Goal: Transaction & Acquisition: Purchase product/service

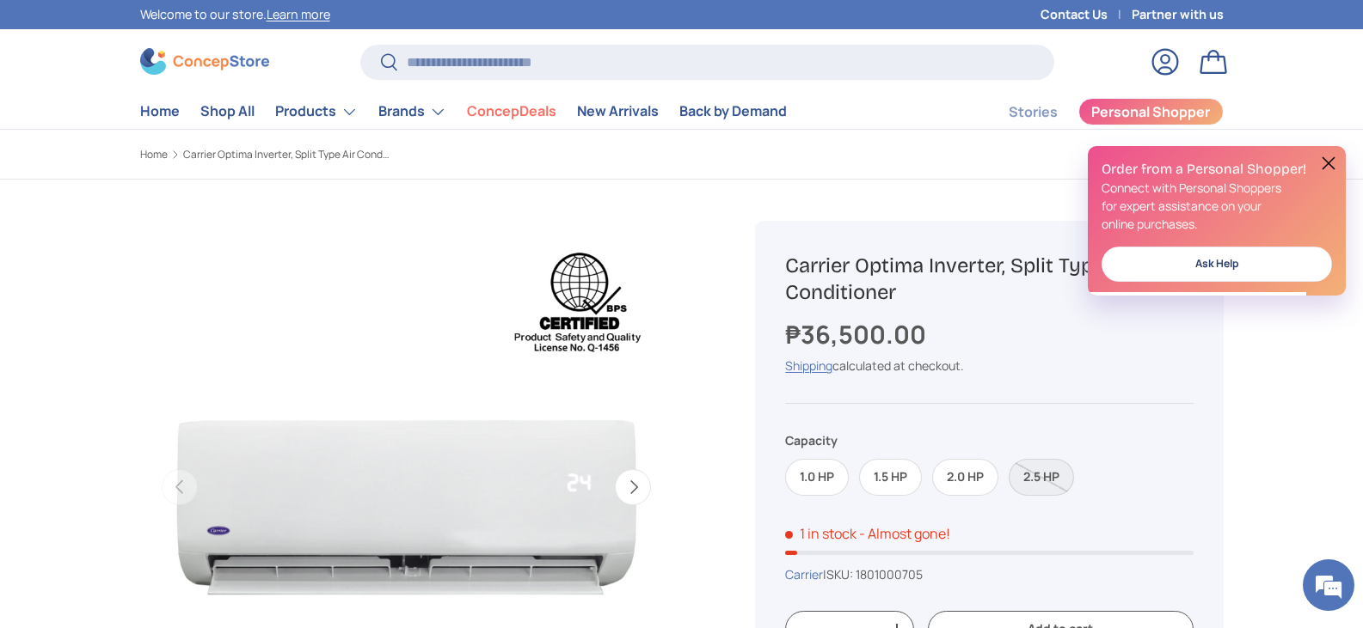
click at [1047, 478] on label "2.5 HP" at bounding box center [1040, 477] width 65 height 37
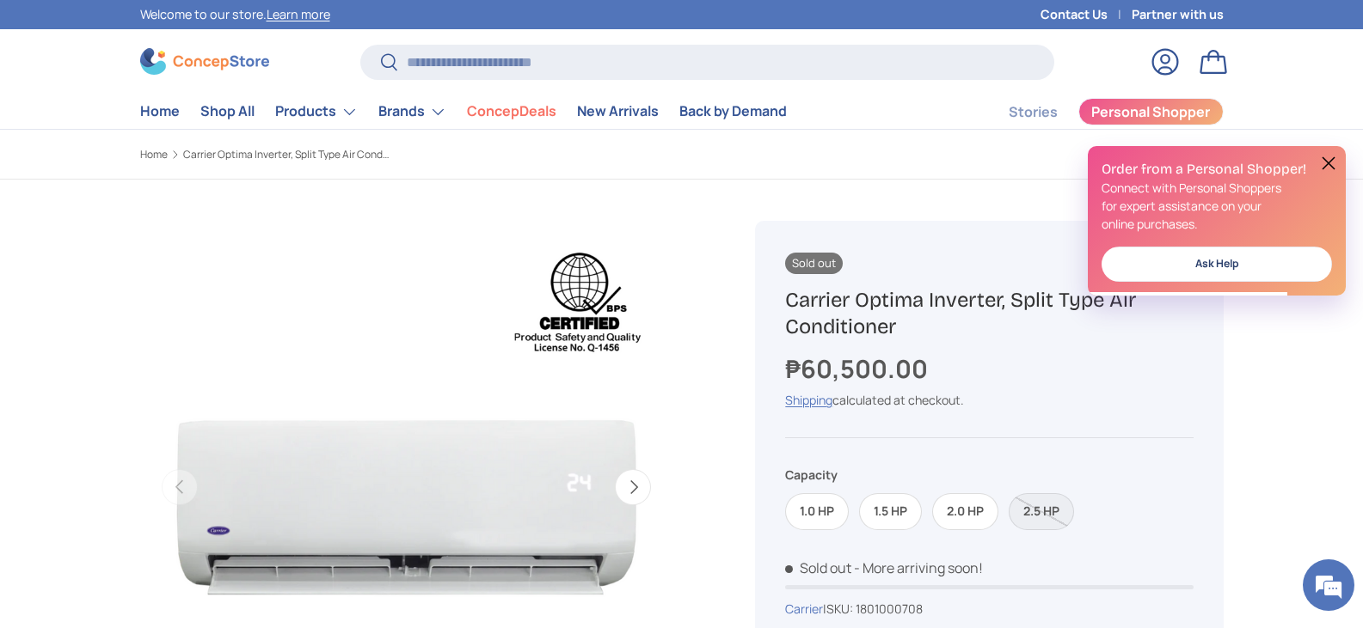
click at [979, 515] on label "2.0 HP" at bounding box center [965, 511] width 66 height 37
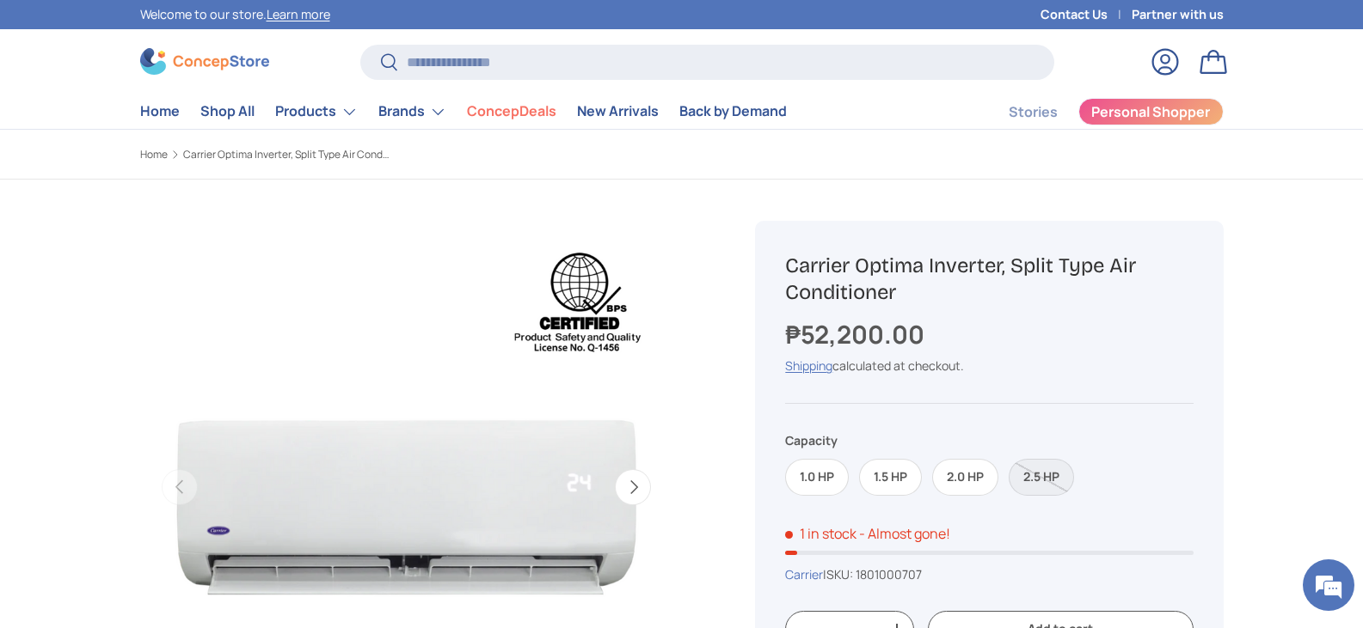
scroll to position [200, 0]
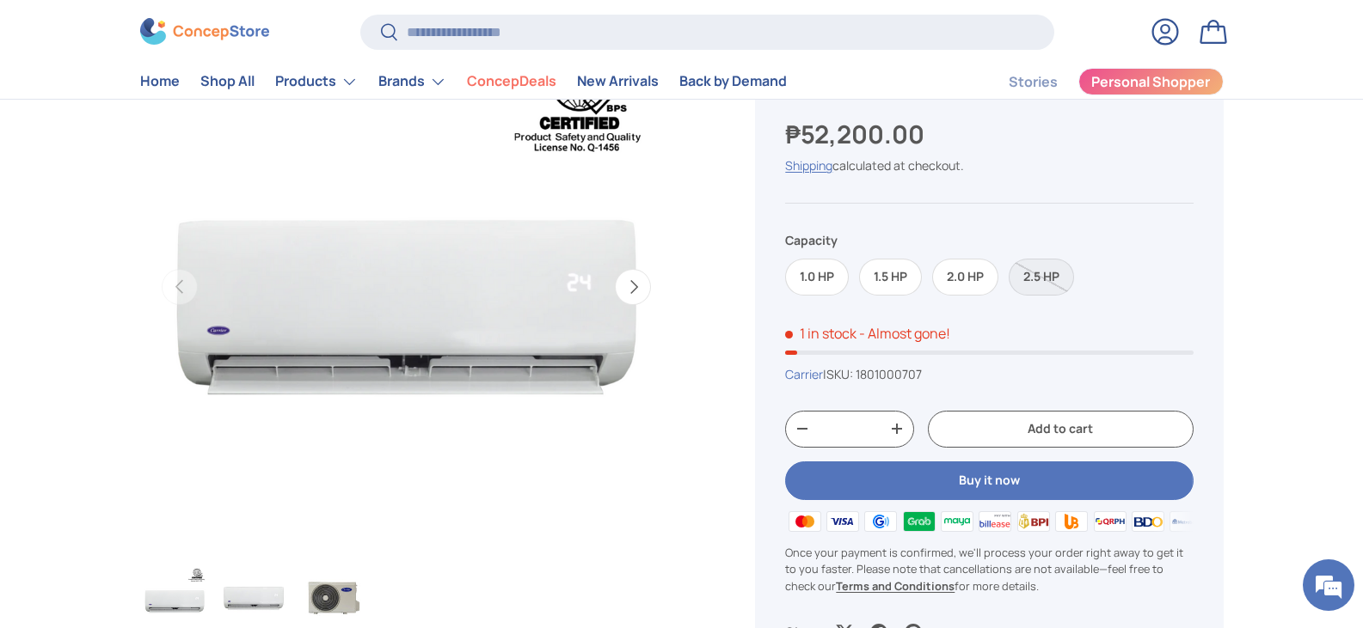
click at [265, 591] on img "Gallery Viewer" at bounding box center [253, 599] width 67 height 69
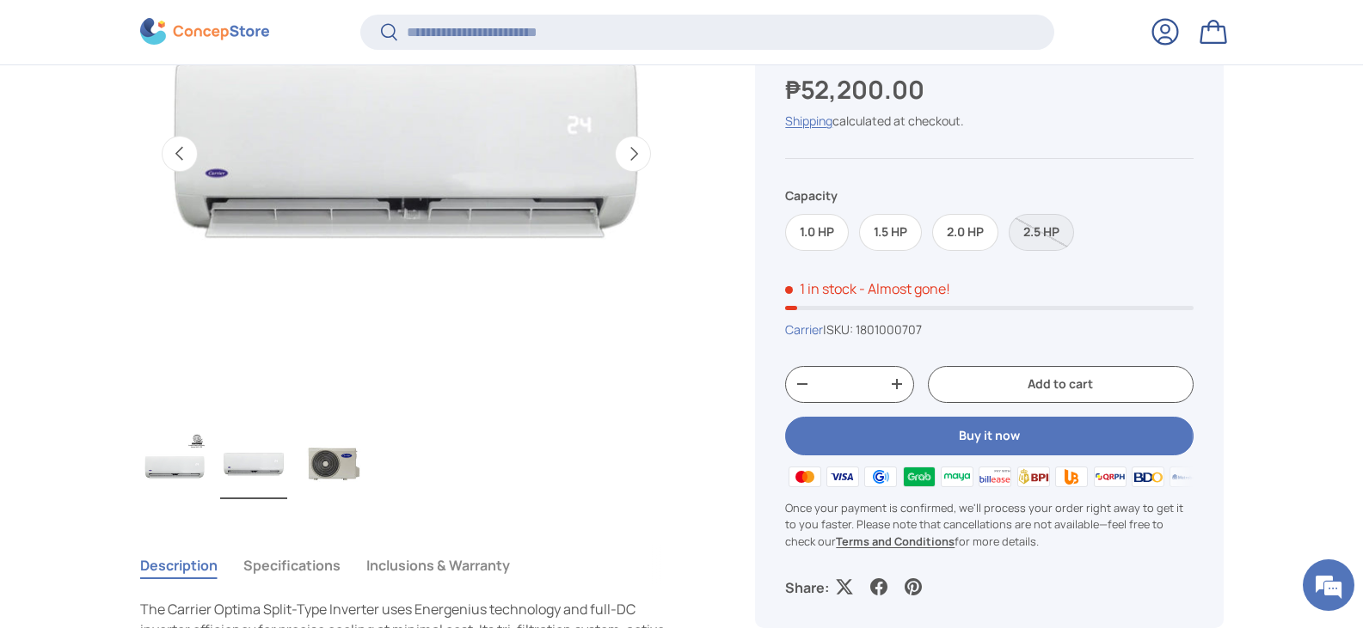
scroll to position [398, 0]
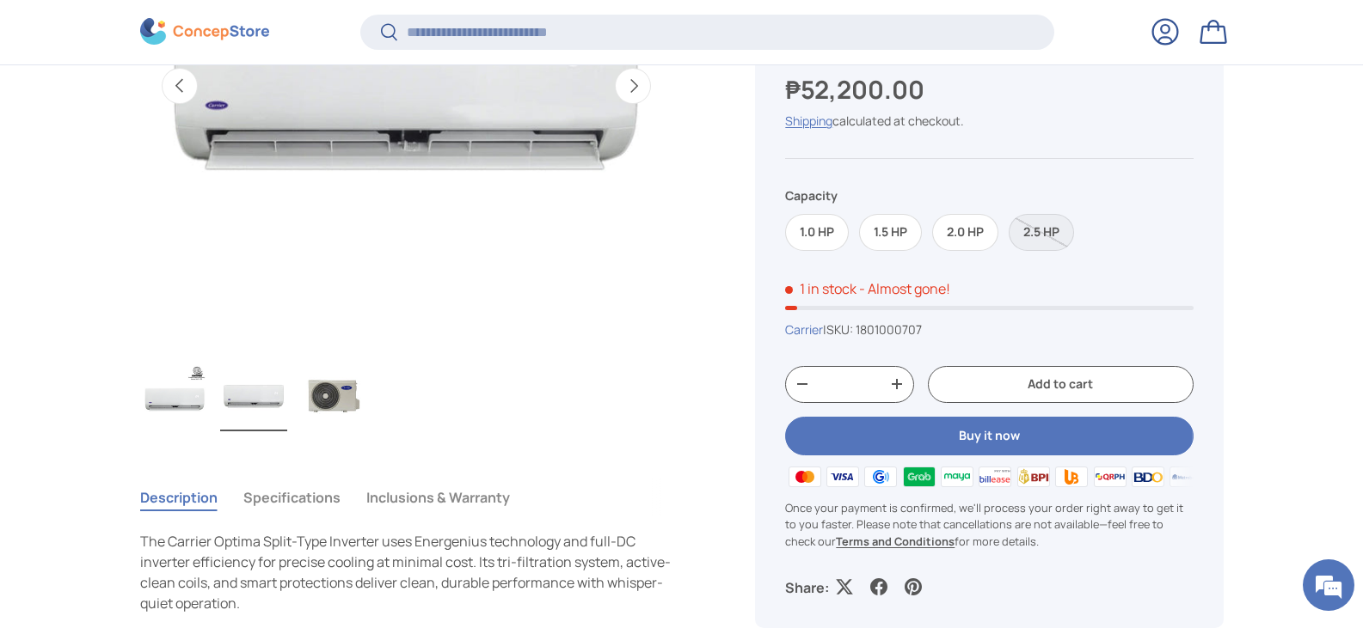
click at [316, 405] on img "Gallery Viewer" at bounding box center [332, 397] width 67 height 69
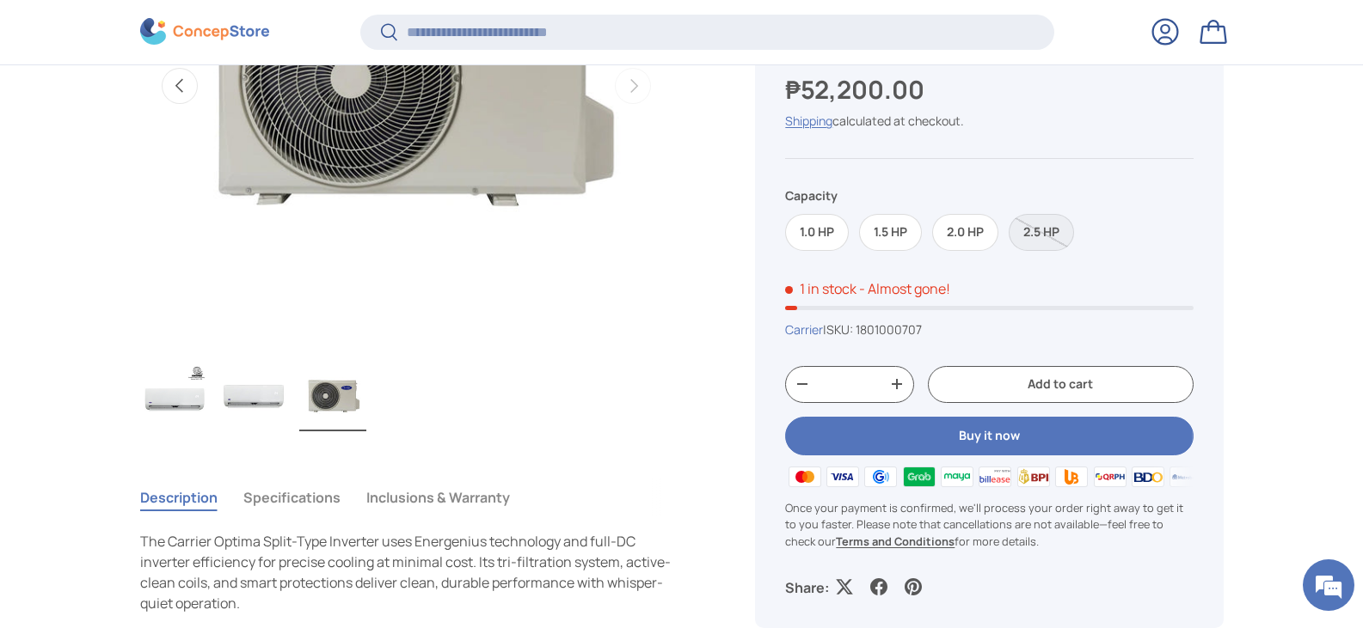
scroll to position [0, 0]
click at [263, 395] on img "Gallery Viewer" at bounding box center [253, 397] width 67 height 69
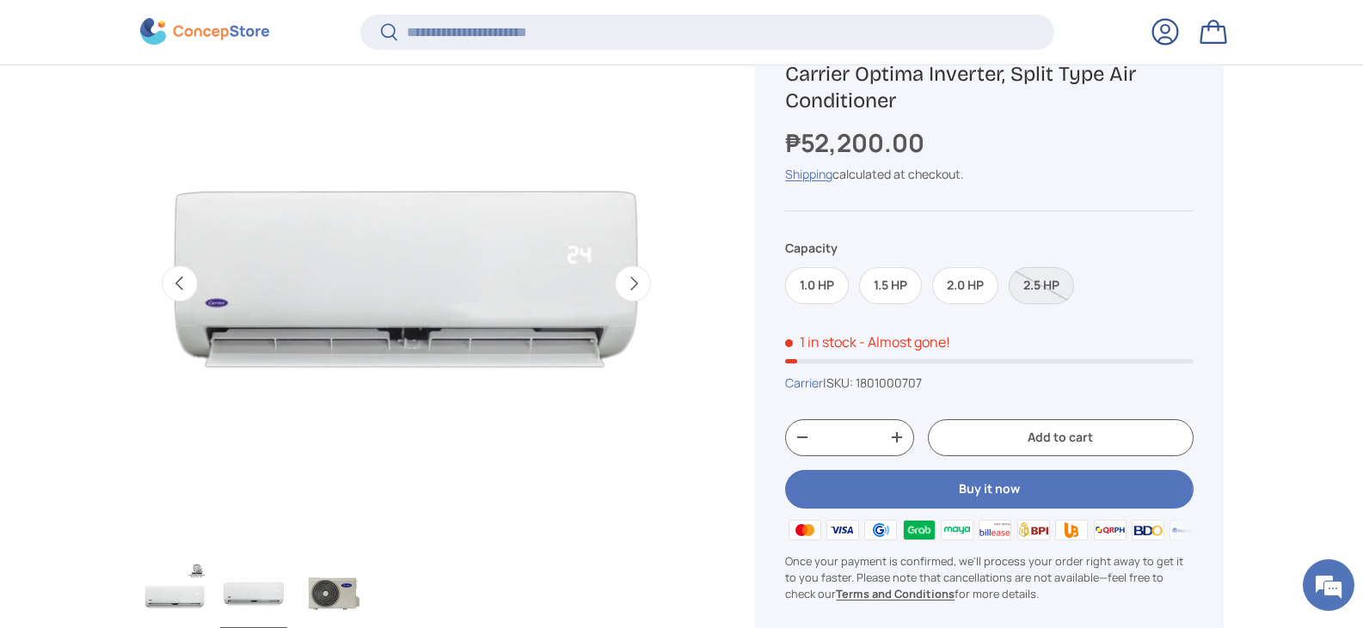
scroll to position [398, 0]
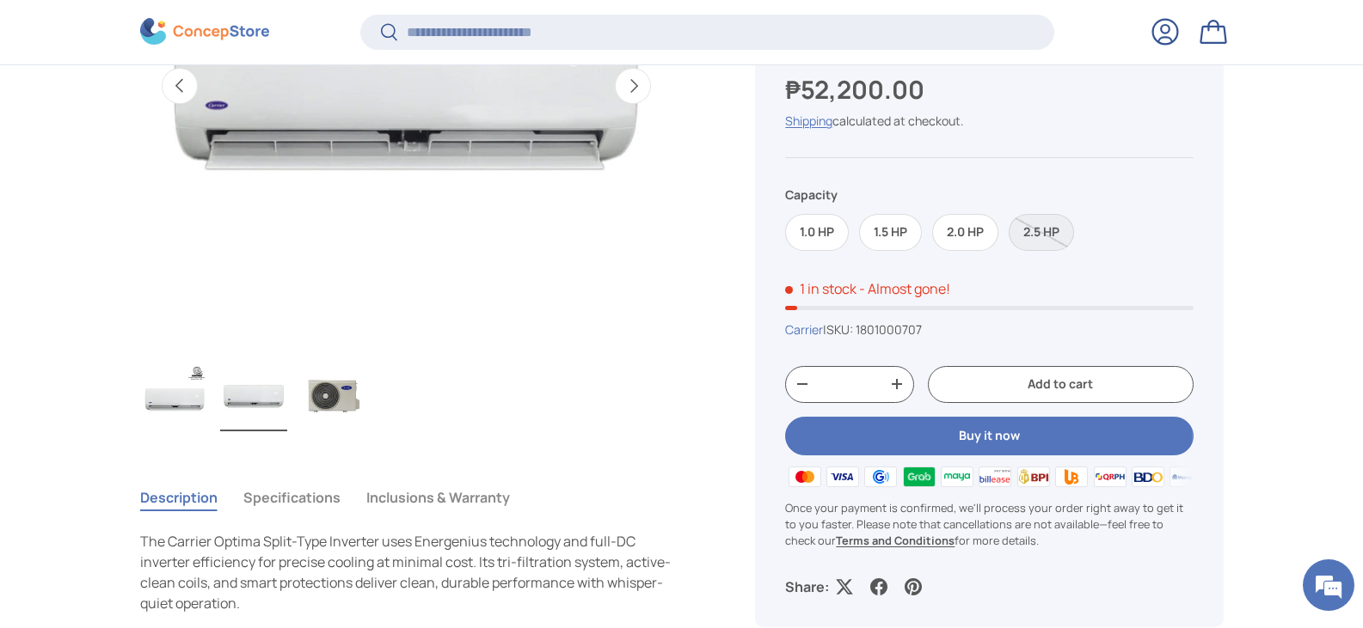
click at [199, 408] on img "Gallery Viewer" at bounding box center [174, 397] width 67 height 69
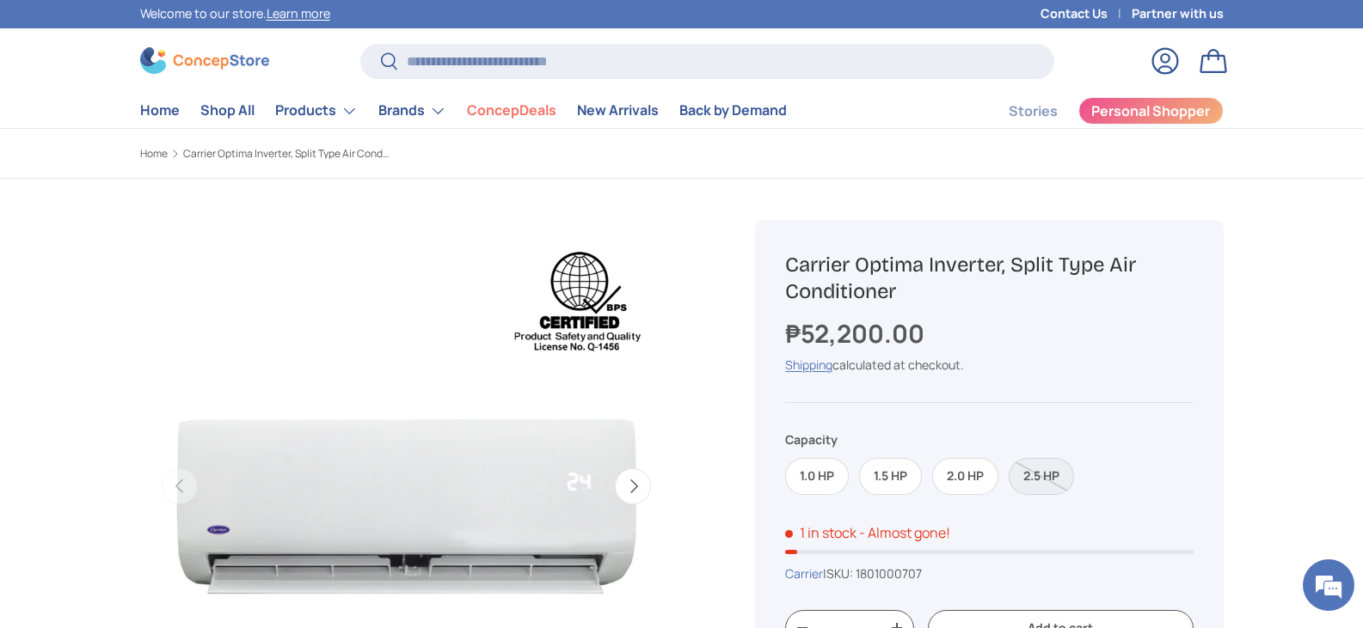
scroll to position [0, 0]
